Goal: Find contact information: Obtain details needed to contact an individual or organization

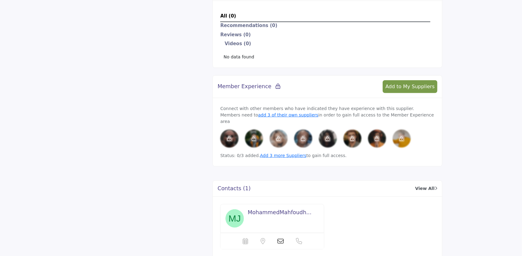
scroll to position [319, 0]
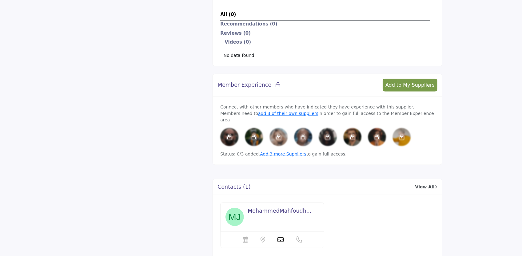
click at [292, 208] on span "MohammedMahfoudh..." at bounding box center [280, 211] width 64 height 6
click at [432, 184] on link "View All" at bounding box center [426, 187] width 22 height 6
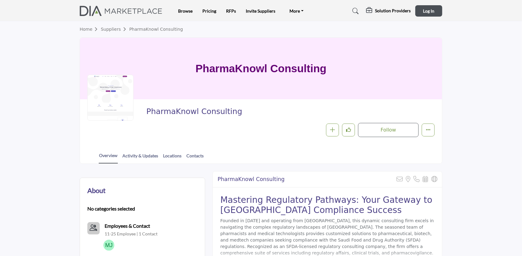
click at [482, 134] on section "Home Suppliers PharmaKnowl Consulting PharmaKnowl Consulting PharmaKnowl Consul…" at bounding box center [261, 92] width 522 height 143
click at [429, 12] on span "Log In" at bounding box center [428, 10] width 11 height 5
